Goal: Task Accomplishment & Management: Manage account settings

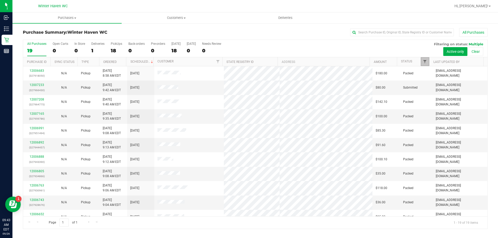
click at [425, 60] on span "Filter" at bounding box center [425, 62] width 4 height 4
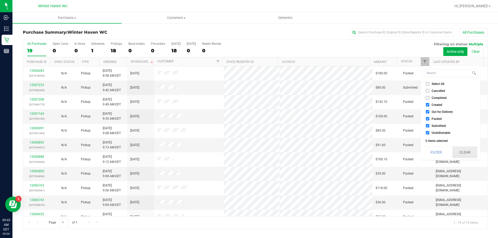
click at [464, 151] on button "Clear" at bounding box center [465, 152] width 25 height 11
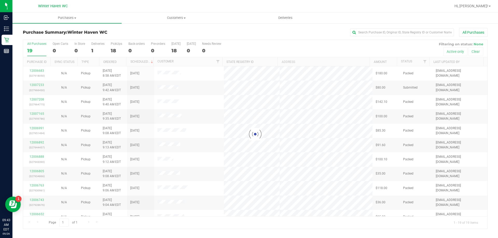
click at [424, 63] on div at bounding box center [255, 134] width 464 height 189
click at [425, 61] on div at bounding box center [255, 134] width 464 height 189
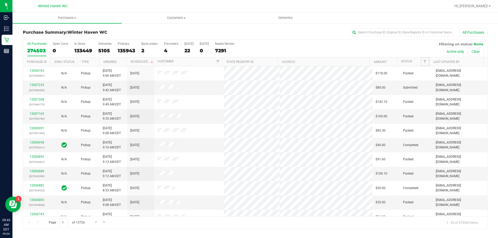
click at [425, 61] on span "Filter" at bounding box center [425, 62] width 4 height 4
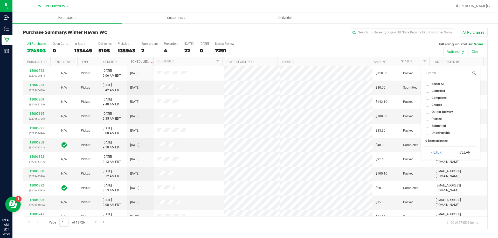
click at [428, 125] on input "Submitted" at bounding box center [427, 125] width 3 height 3
click at [436, 148] on button "Filter" at bounding box center [436, 152] width 25 height 11
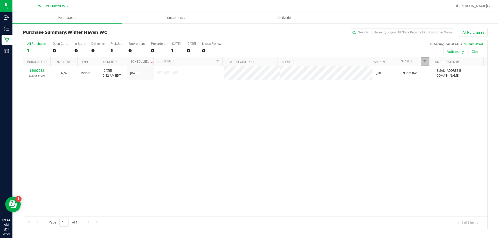
click at [428, 62] on link "Filter" at bounding box center [425, 61] width 9 height 9
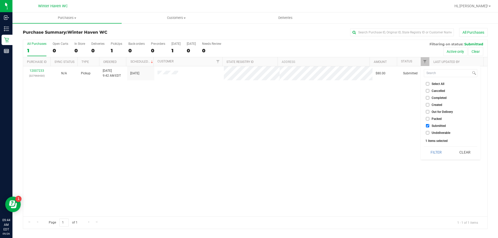
click at [428, 125] on input "Submitted" at bounding box center [427, 125] width 3 height 3
checkbox input "false"
click at [435, 152] on button "Filter" at bounding box center [436, 152] width 25 height 11
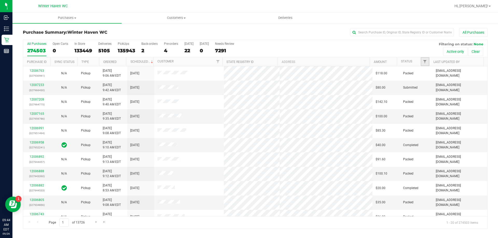
click at [423, 62] on link "Filter" at bounding box center [425, 61] width 9 height 9
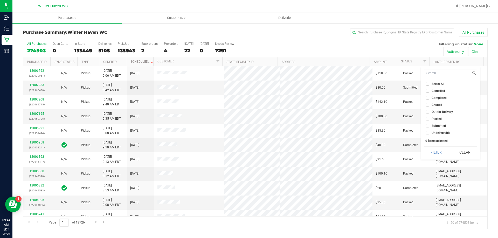
click at [428, 120] on input "Packed" at bounding box center [427, 118] width 3 height 3
checkbox input "true"
click at [440, 149] on button "Filter" at bounding box center [436, 152] width 25 height 11
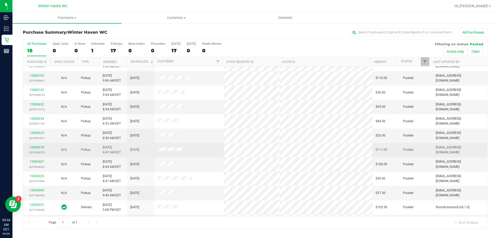
scroll to position [108, 0]
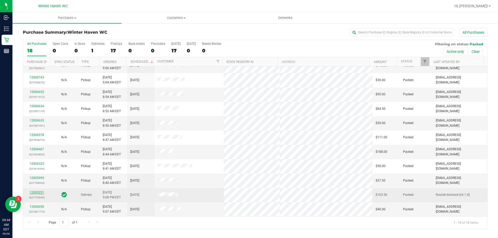
click at [40, 193] on link "12005251" at bounding box center [37, 193] width 15 height 4
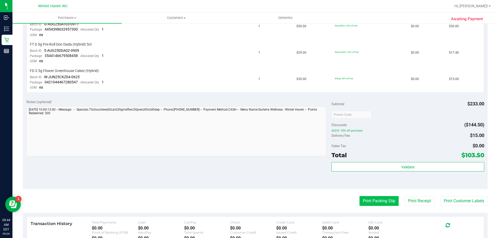
scroll to position [208, 0]
click at [374, 197] on button "Print Packing Slip" at bounding box center [379, 201] width 39 height 10
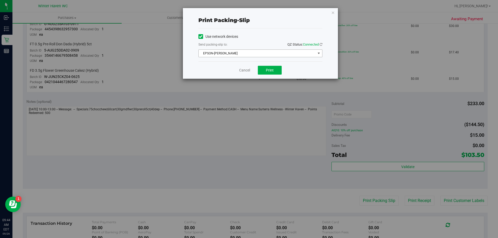
click at [252, 52] on span "EPSON-[PERSON_NAME]" at bounding box center [257, 53] width 117 height 7
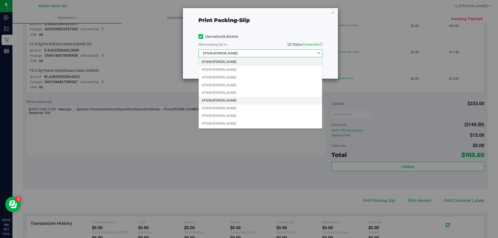
click at [226, 99] on li "EPSON-[PERSON_NAME]" at bounding box center [261, 101] width 124 height 8
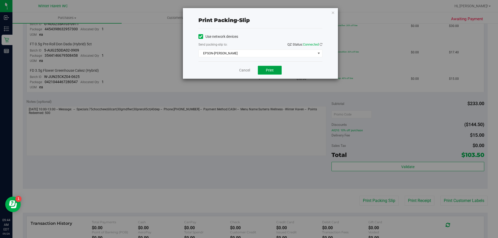
click at [264, 73] on button "Print" at bounding box center [270, 70] width 24 height 9
click at [252, 72] on div "Cancel Print" at bounding box center [260, 69] width 124 height 17
click at [245, 69] on link "Cancel" at bounding box center [244, 70] width 11 height 5
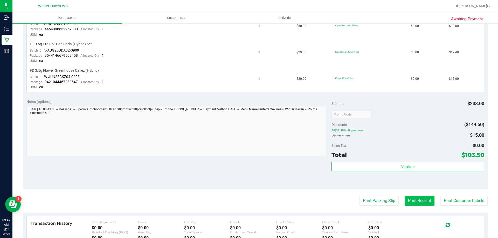
click at [418, 201] on button "Print Receipt" at bounding box center [420, 201] width 30 height 10
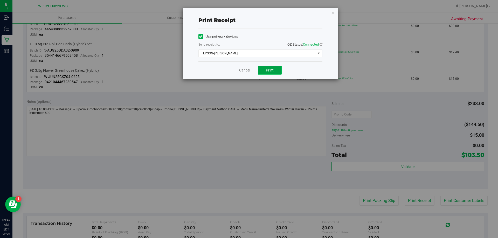
click at [269, 69] on span "Print" at bounding box center [270, 70] width 8 height 4
click at [239, 71] on link "Cancel" at bounding box center [244, 70] width 11 height 5
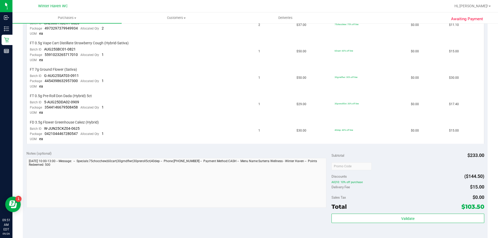
scroll to position [285, 0]
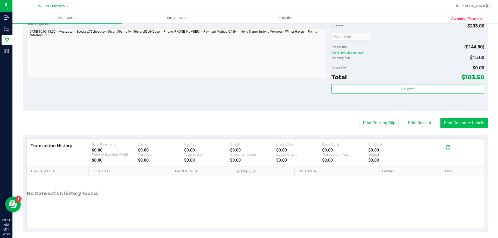
click at [449, 120] on button "Print Customer Labels" at bounding box center [464, 123] width 47 height 10
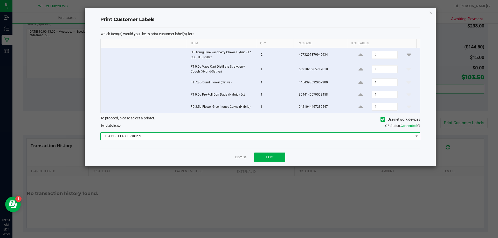
click at [240, 135] on span "PRODUCT LABEL - 300dpi" at bounding box center [257, 136] width 313 height 7
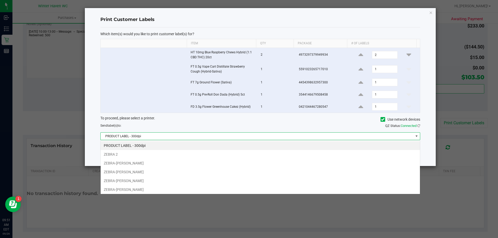
scroll to position [8, 320]
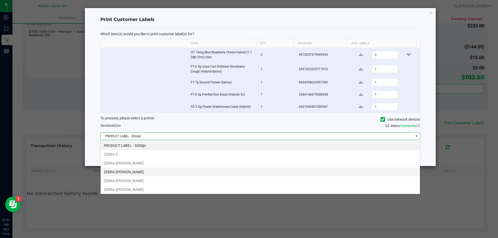
click at [142, 170] on li "ZEBRA-[PERSON_NAME]" at bounding box center [260, 172] width 319 height 9
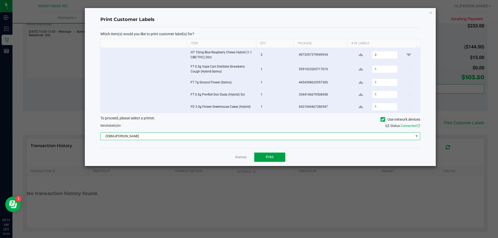
click at [268, 155] on span "Print" at bounding box center [270, 157] width 8 height 4
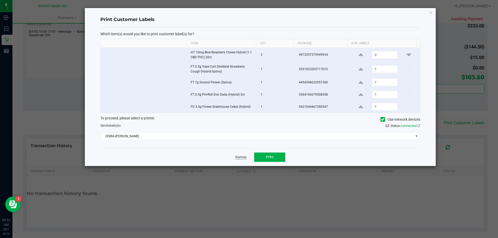
click at [236, 158] on div "Dismiss Print" at bounding box center [260, 157] width 320 height 18
click at [239, 158] on link "Dismiss" at bounding box center [240, 157] width 11 height 4
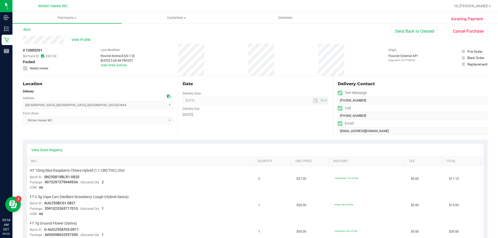
scroll to position [0, 0]
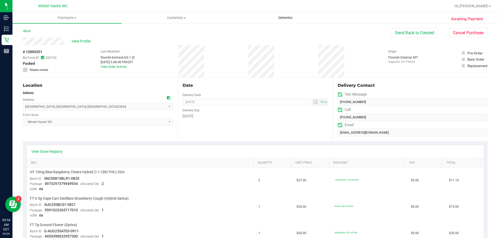
click at [277, 17] on span "Deliveries" at bounding box center [285, 18] width 28 height 5
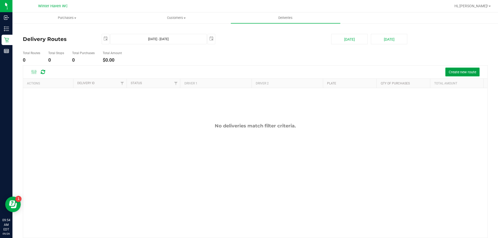
click at [460, 74] on span "Create new route" at bounding box center [463, 72] width 28 height 4
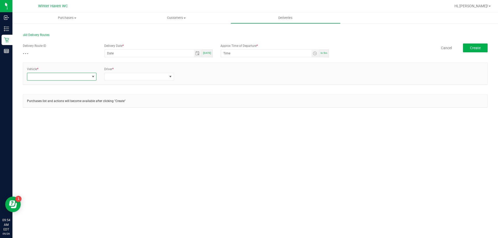
click at [91, 78] on span at bounding box center [93, 77] width 4 height 4
type input "31"
click at [77, 101] on li "FL-ESCAPE-31" at bounding box center [61, 99] width 69 height 9
click at [120, 77] on span at bounding box center [136, 76] width 63 height 7
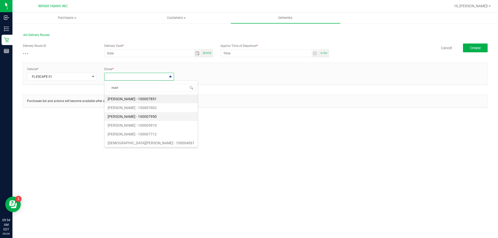
type input "[PERSON_NAME]"
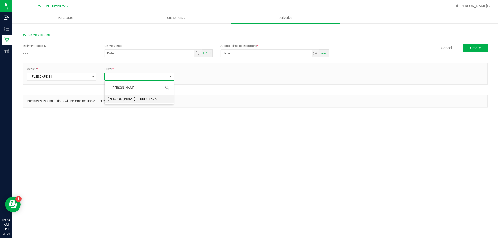
click at [134, 98] on li "[PERSON_NAME] - 100007625" at bounding box center [139, 99] width 69 height 9
click at [187, 74] on link "+ Add Driver" at bounding box center [190, 75] width 17 height 4
click at [196, 78] on span at bounding box center [213, 76] width 63 height 7
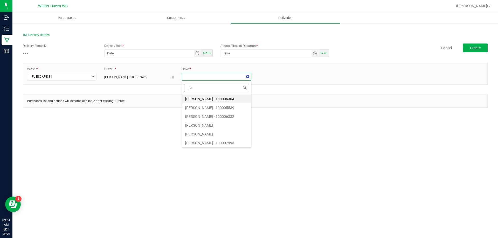
type input "jord"
click at [208, 98] on li "[PERSON_NAME] - 100007993" at bounding box center [216, 99] width 69 height 9
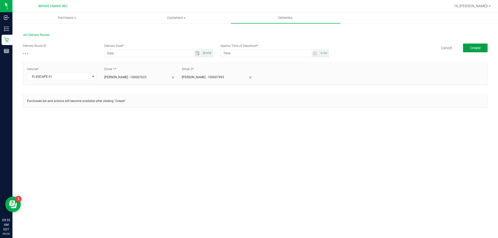
click at [474, 51] on button "Create" at bounding box center [475, 48] width 25 height 9
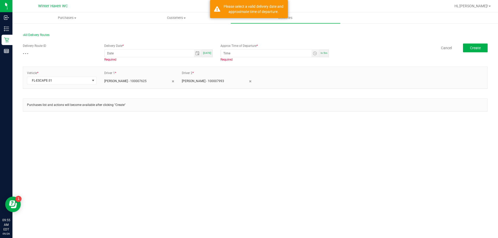
click at [208, 52] on span "[DATE]" at bounding box center [207, 53] width 8 height 3
type input "[DATE]"
click at [320, 56] on div "In 5m" at bounding box center [324, 54] width 10 height 8
type input "10:00 AM"
click at [467, 44] on button "Create" at bounding box center [475, 48] width 25 height 9
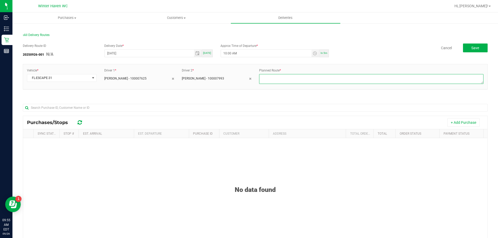
click at [373, 79] on textarea at bounding box center [371, 79] width 224 height 10
type textarea "route 1"
click at [465, 125] on button "+ Add Purchase" at bounding box center [464, 122] width 32 height 9
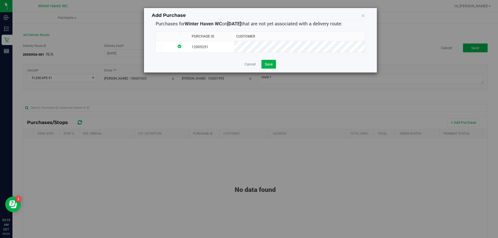
click at [162, 46] on span at bounding box center [160, 47] width 5 height 5
click at [0, 0] on input "checkbox" at bounding box center [0, 0] width 0 height 0
click at [269, 66] on span "Save" at bounding box center [269, 64] width 8 height 4
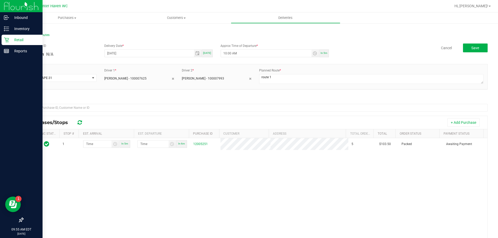
click at [13, 36] on div "Retail" at bounding box center [22, 40] width 41 height 10
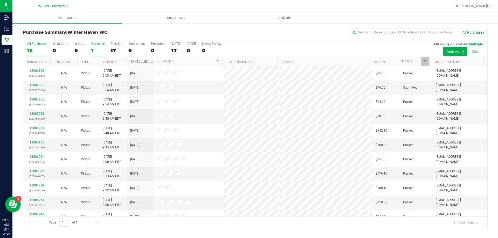
click at [94, 46] on label "Deliveries 1" at bounding box center [97, 49] width 13 height 14
click at [0, 0] on input "Deliveries 1" at bounding box center [0, 0] width 0 height 0
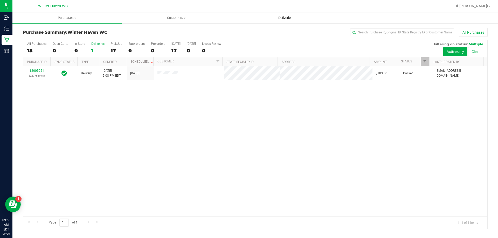
click at [288, 16] on span "Deliveries" at bounding box center [285, 18] width 28 height 5
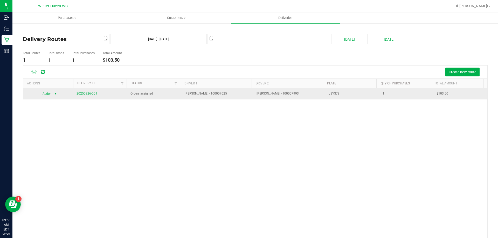
click at [57, 95] on span "select" at bounding box center [55, 93] width 6 height 7
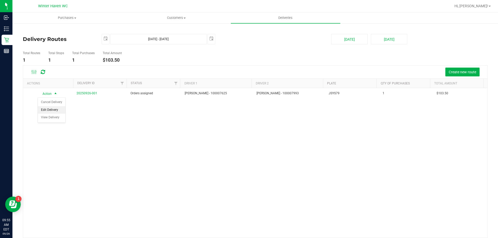
click at [52, 110] on li "Edit Delivery" at bounding box center [52, 110] width 28 height 8
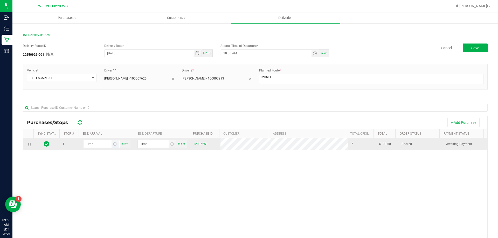
click at [112, 143] on span "Toggle time list" at bounding box center [116, 144] width 8 height 7
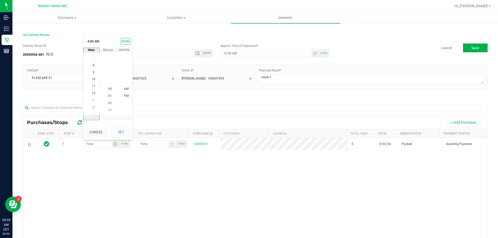
scroll to position [7, 0]
click at [96, 77] on li "10" at bounding box center [93, 75] width 12 height 7
click at [111, 77] on li "50" at bounding box center [110, 75] width 12 height 7
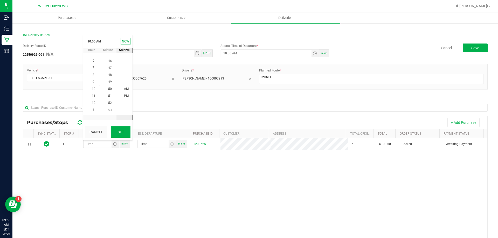
click at [121, 135] on button "Set" at bounding box center [120, 132] width 19 height 11
type input "10:50 AM"
type input "10:51 AM"
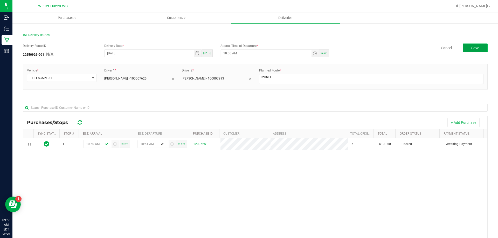
drag, startPoint x: 475, startPoint y: 46, endPoint x: 471, endPoint y: 51, distance: 5.9
click at [471, 51] on button "Save" at bounding box center [475, 48] width 25 height 9
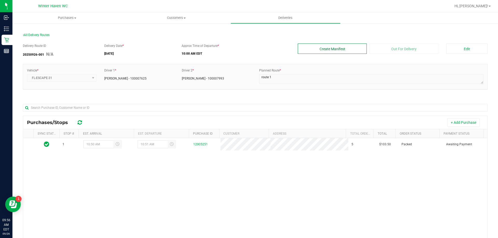
click at [330, 50] on button "Create Manifest" at bounding box center [332, 49] width 69 height 10
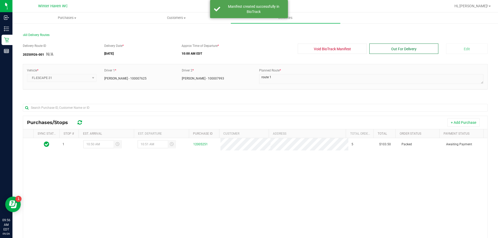
click at [395, 50] on button "Out For Delivery" at bounding box center [403, 49] width 69 height 10
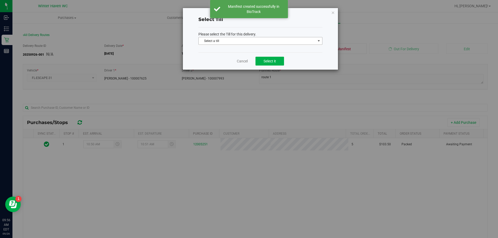
click at [284, 40] on span "Select a till" at bounding box center [257, 40] width 117 height 7
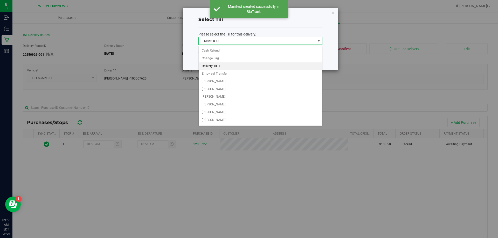
click at [228, 68] on li "Delivery Till 1" at bounding box center [261, 67] width 124 height 8
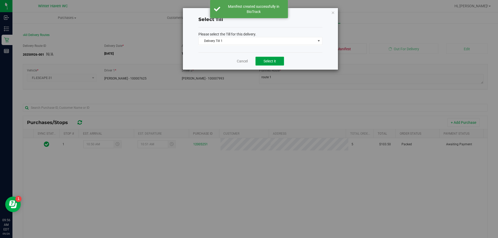
click at [267, 59] on span "Select it" at bounding box center [270, 61] width 12 height 4
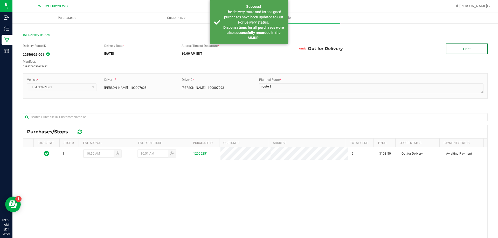
click at [449, 53] on link "Print" at bounding box center [467, 49] width 42 height 10
